Goal: Task Accomplishment & Management: Manage account settings

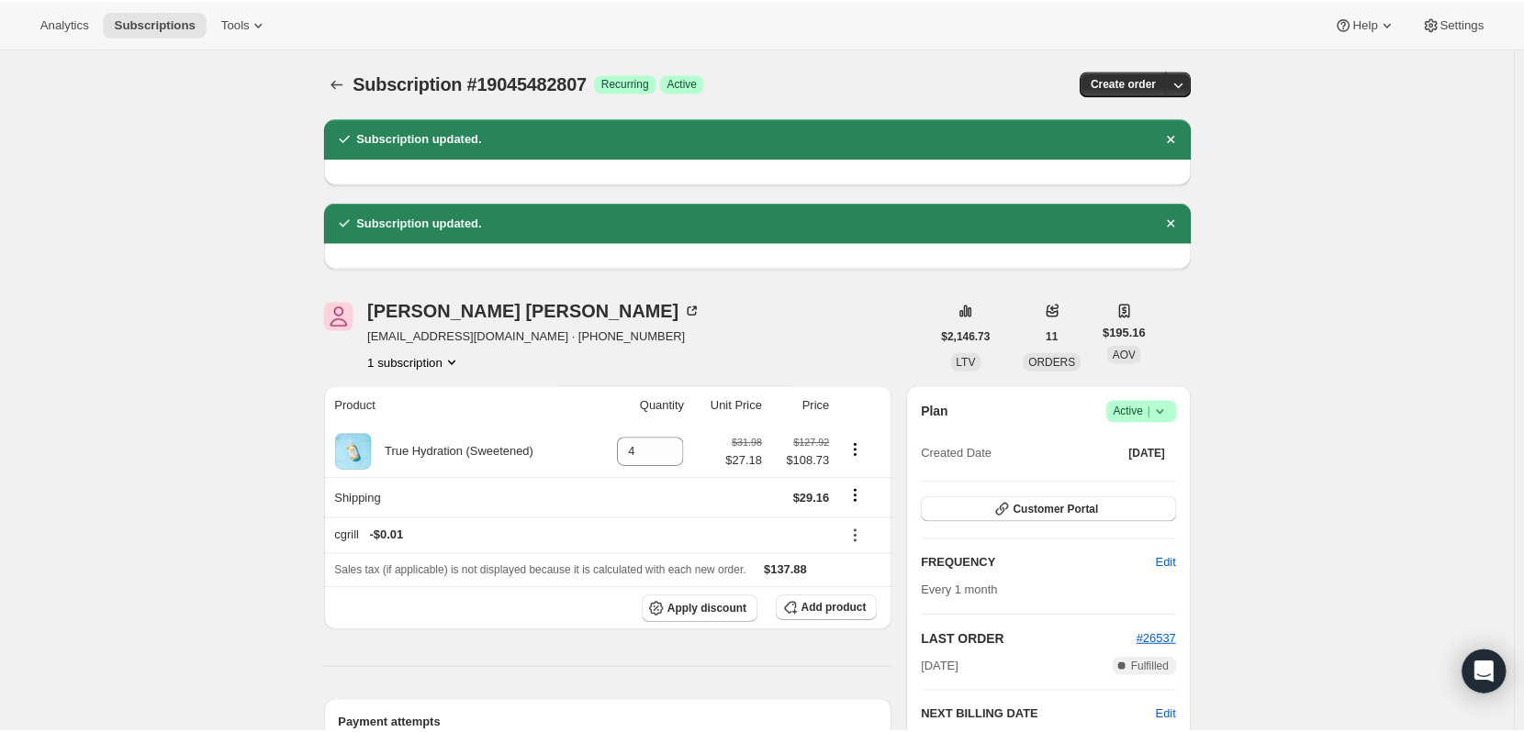
scroll to position [367, 0]
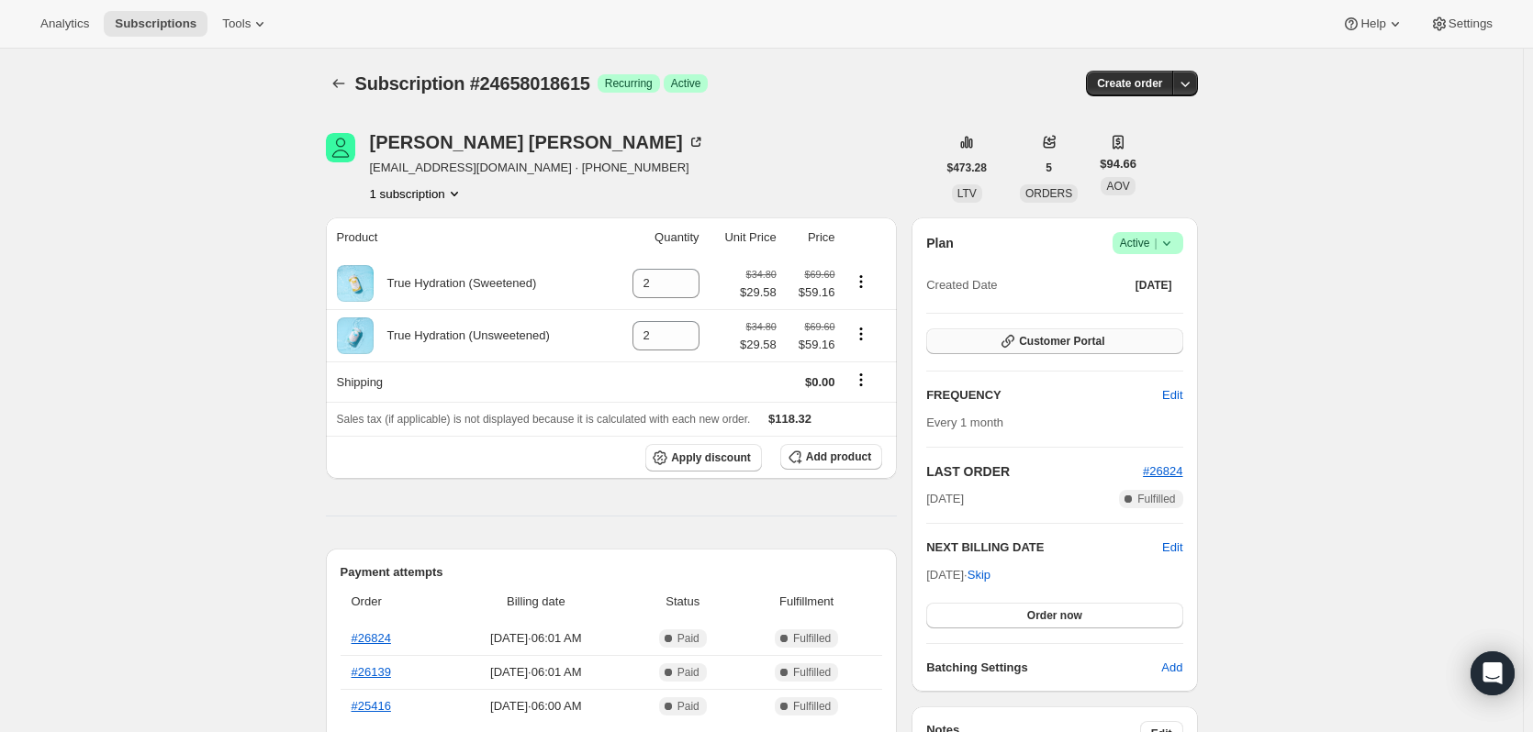
click at [1032, 343] on span "Customer Portal" at bounding box center [1061, 341] width 85 height 15
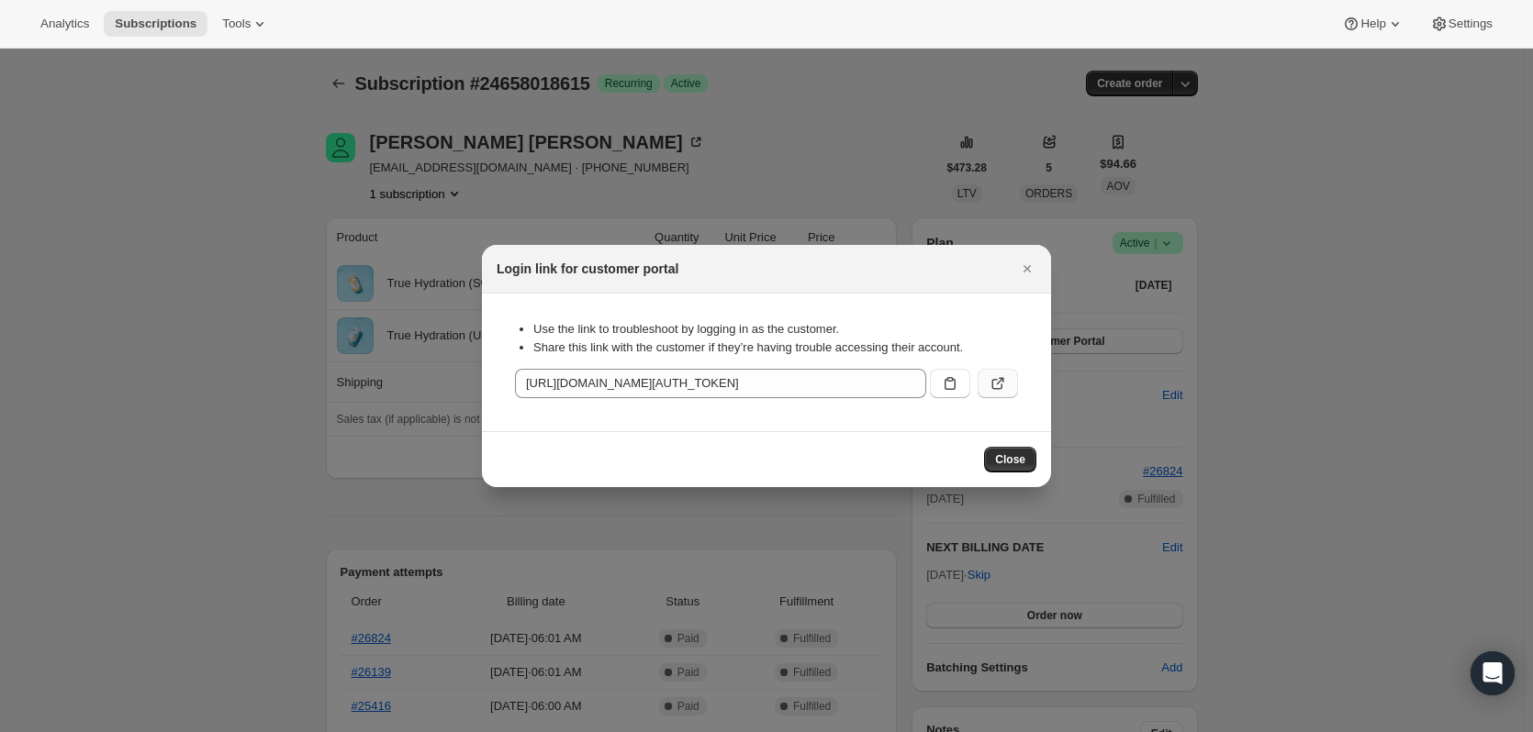
click at [1003, 387] on icon ":rbt:" at bounding box center [998, 383] width 18 height 18
click at [1033, 259] on button "Close" at bounding box center [1027, 269] width 26 height 26
